Goal: Task Accomplishment & Management: Manage account settings

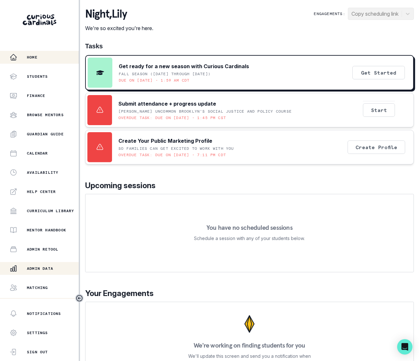
click at [50, 266] on p "Admin Data" at bounding box center [40, 268] width 26 height 5
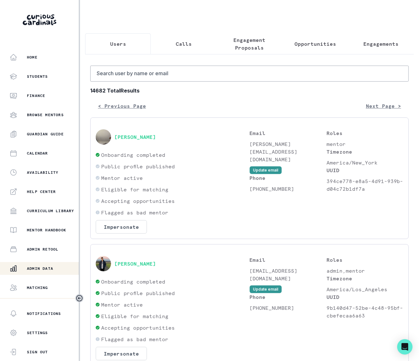
click at [363, 44] on p "Engagements" at bounding box center [380, 44] width 35 height 8
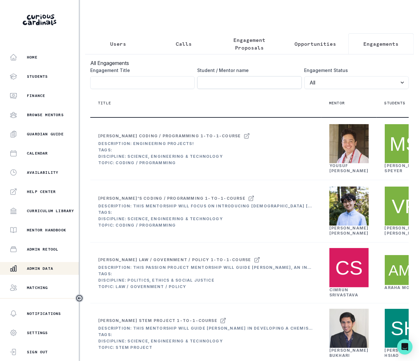
click at [232, 84] on input "Engagement Title" at bounding box center [249, 82] width 104 height 13
paste input "[PERSON_NAME]"
type input "[PERSON_NAME]"
click button "submit" at bounding box center [0, 0] width 0 height 0
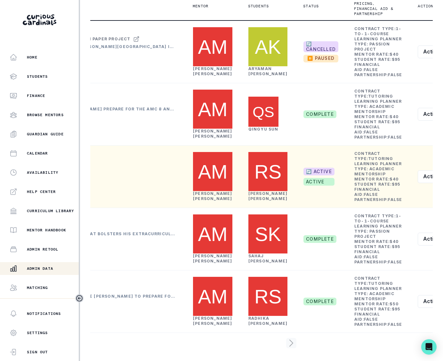
scroll to position [0, 146]
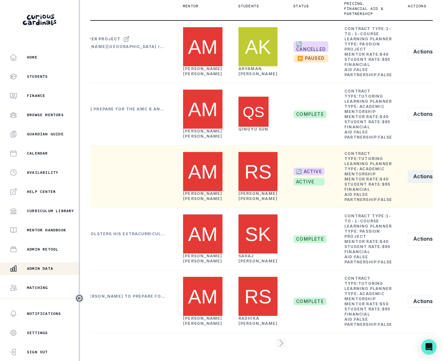
click at [408, 183] on button "Actions" at bounding box center [427, 176] width 38 height 13
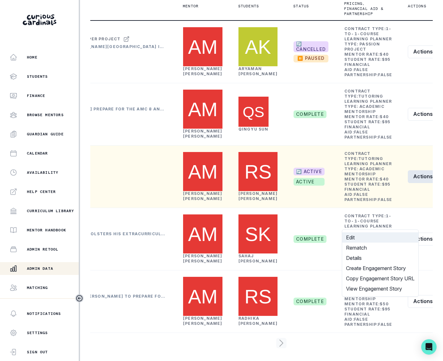
click at [350, 235] on button "Edit" at bounding box center [380, 237] width 76 height 10
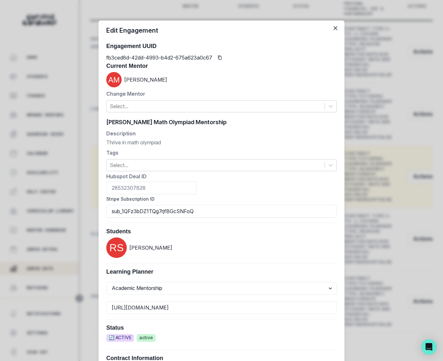
click at [241, 127] on form "[PERSON_NAME] Math Olympiad Mentorship [PERSON_NAME] Math Olympiad Mentorship D…" at bounding box center [221, 302] width 230 height 370
click at [220, 121] on div "[PERSON_NAME] Math Olympiad Mentorship [PERSON_NAME] Math Olympiad Mentorship" at bounding box center [221, 122] width 230 height 10
click at [131, 120] on div "[PERSON_NAME] Math Olympiad Mentorship [PERSON_NAME] Math Olympiad Mentorship" at bounding box center [221, 122] width 230 height 10
click at [148, 127] on input "[PERSON_NAME] Math Olympiad Mentorship" at bounding box center [221, 122] width 230 height 10
click at [149, 124] on input "[PERSON_NAME] Math Olympiad Mentorship" at bounding box center [221, 122] width 230 height 10
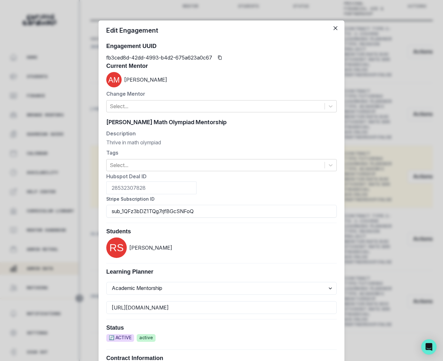
drag, startPoint x: 144, startPoint y: 120, endPoint x: 230, endPoint y: 124, distance: 85.9
click at [230, 124] on input "[PERSON_NAME] Math Olympiad Mentorship" at bounding box center [221, 122] width 230 height 10
paste input "Sports Analytics Project"
type input "[PERSON_NAME] Sports Analytics Project"
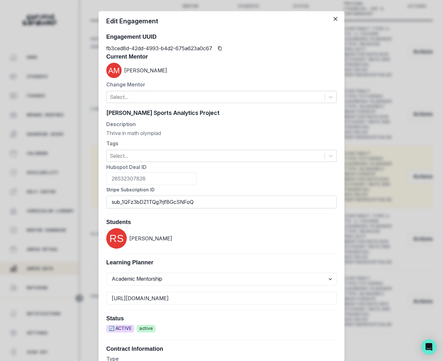
scroll to position [80, 0]
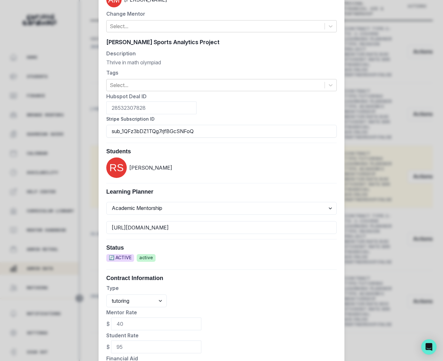
click at [245, 40] on input "[PERSON_NAME] Sports Analytics Project" at bounding box center [221, 42] width 230 height 10
drag, startPoint x: 218, startPoint y: 39, endPoint x: 117, endPoint y: 36, distance: 101.2
click at [117, 36] on div "[PERSON_NAME] Sports Analytics Project [PERSON_NAME] Sports Analytics Project D…" at bounding box center [222, 223] width 246 height 377
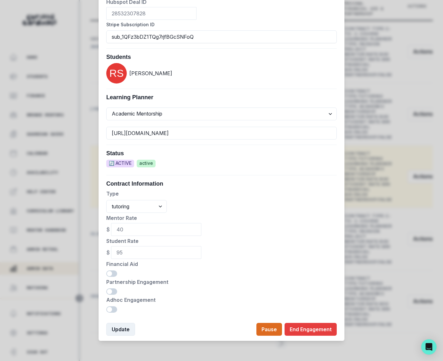
click at [113, 329] on button "Update" at bounding box center [120, 329] width 29 height 13
